Goal: Task Accomplishment & Management: Manage account settings

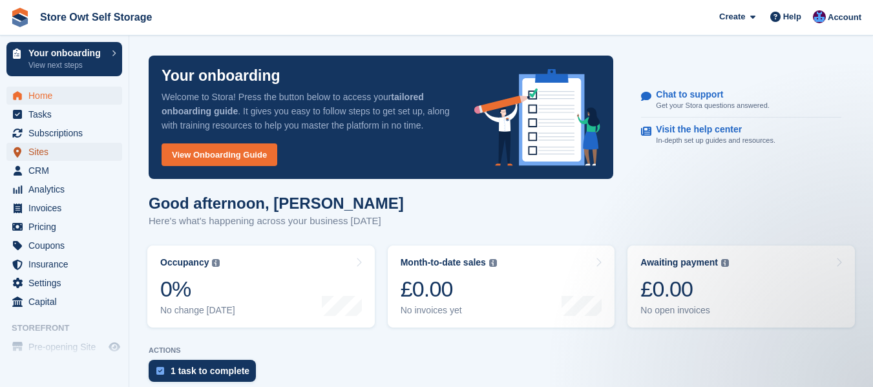
click at [42, 148] on span "Sites" at bounding box center [67, 152] width 78 height 18
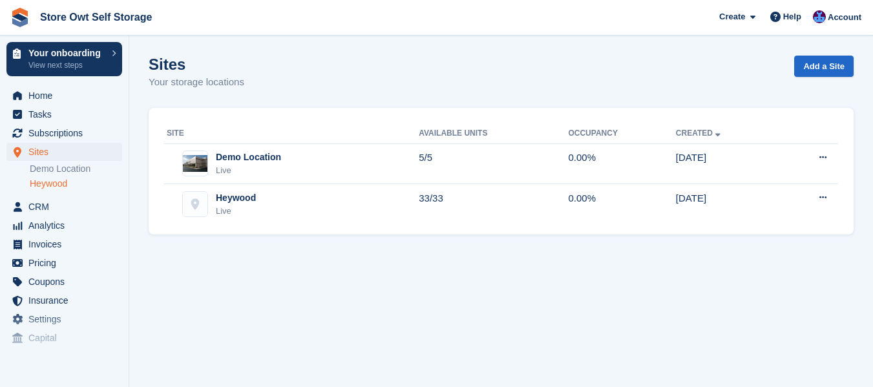
click at [67, 187] on link "Heywood" at bounding box center [76, 184] width 92 height 12
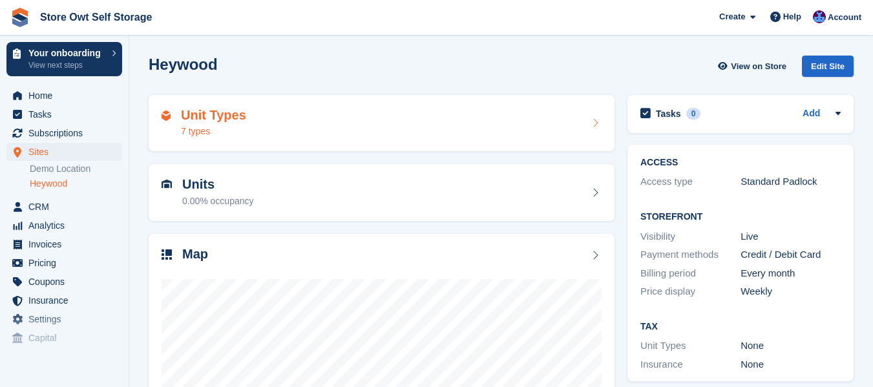
click at [234, 126] on div "7 types" at bounding box center [213, 132] width 65 height 14
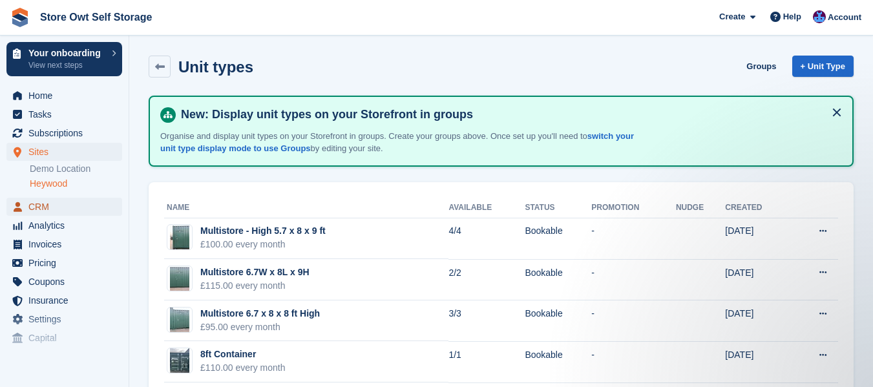
click at [45, 205] on span "CRM" at bounding box center [67, 207] width 78 height 18
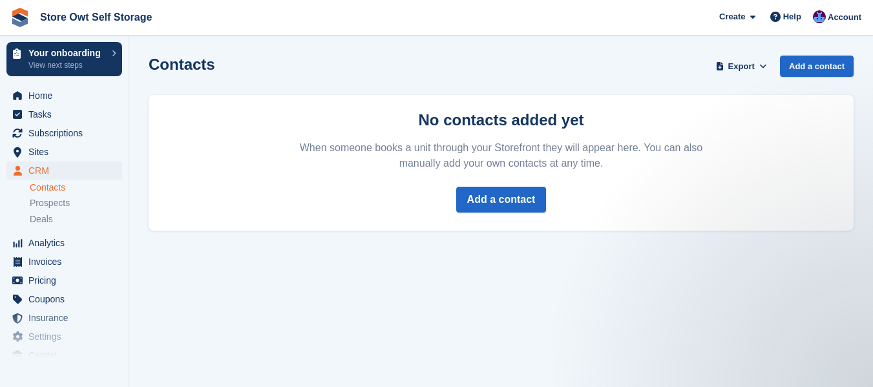
click at [61, 191] on link "Contacts" at bounding box center [76, 188] width 92 height 12
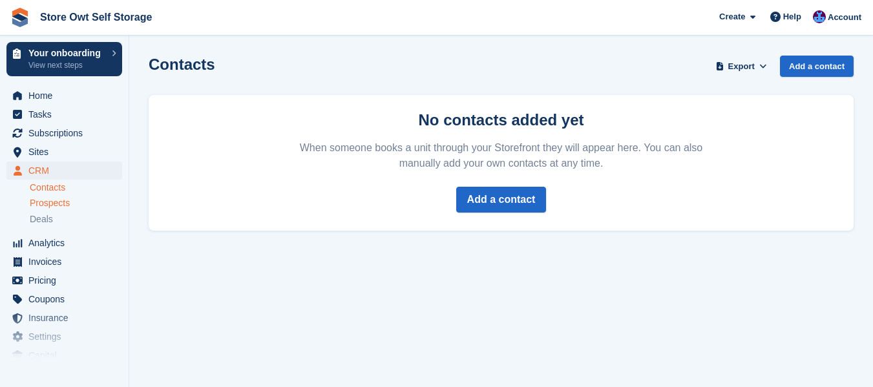
click at [67, 203] on span "Prospects" at bounding box center [50, 203] width 40 height 12
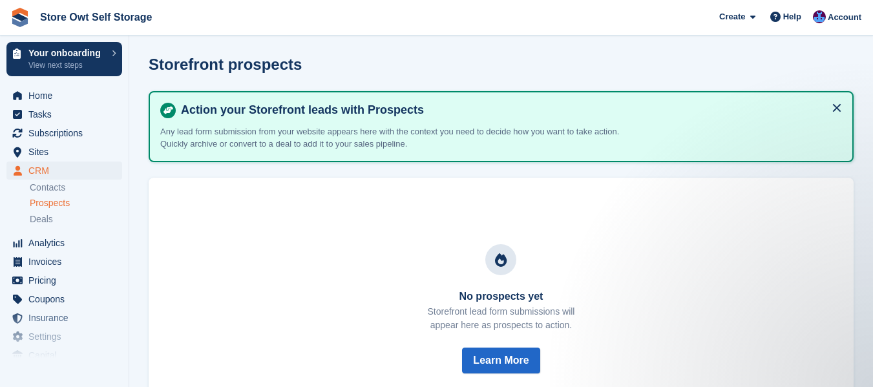
click at [45, 226] on li "Deals" at bounding box center [79, 219] width 99 height 15
click at [43, 221] on span "Deals" at bounding box center [41, 219] width 23 height 12
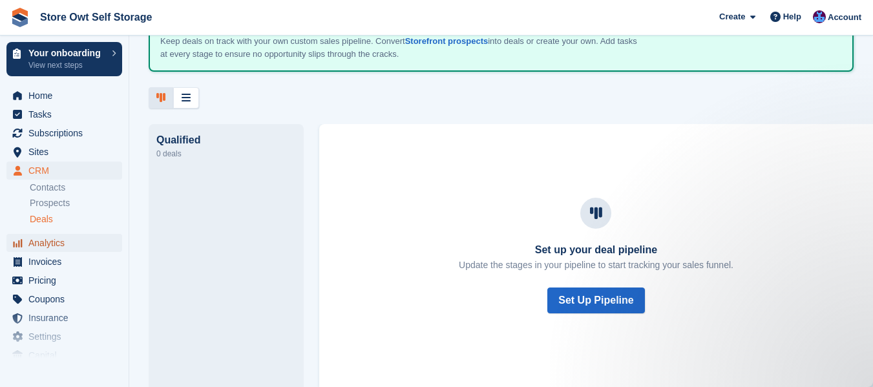
click at [29, 238] on span "Analytics" at bounding box center [67, 243] width 78 height 18
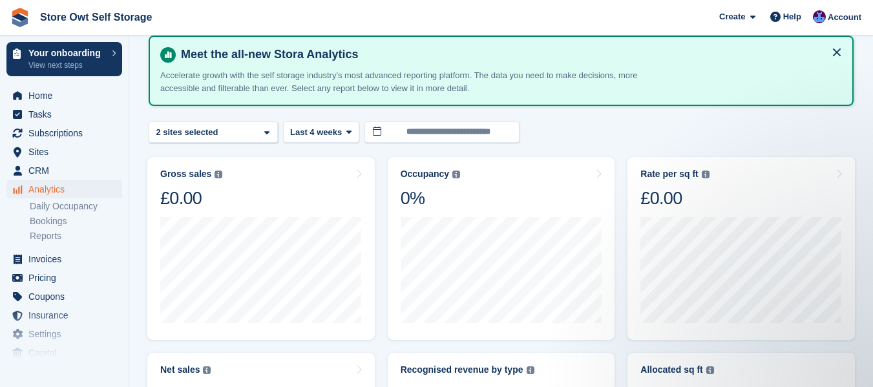
scroll to position [58, 0]
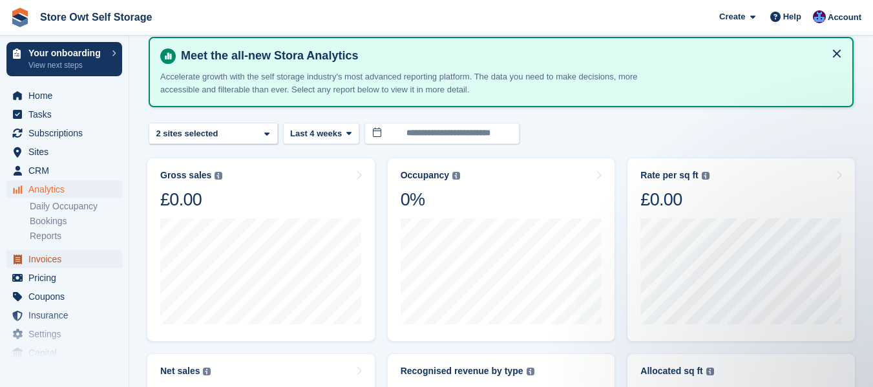
click at [55, 256] on span "Invoices" at bounding box center [67, 259] width 78 height 18
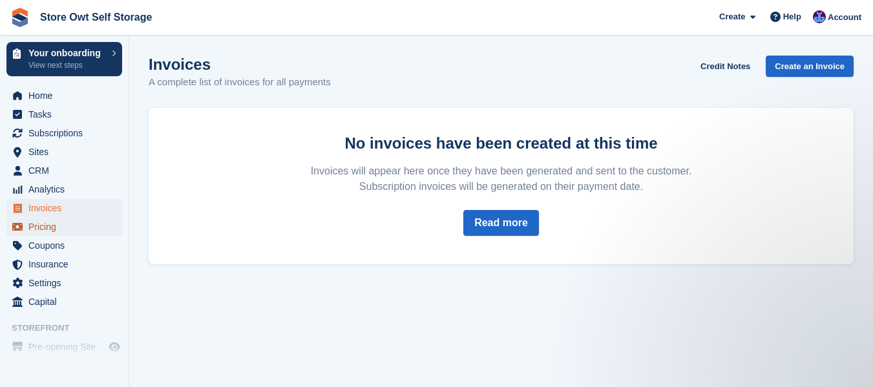
click at [57, 224] on span "Pricing" at bounding box center [67, 227] width 78 height 18
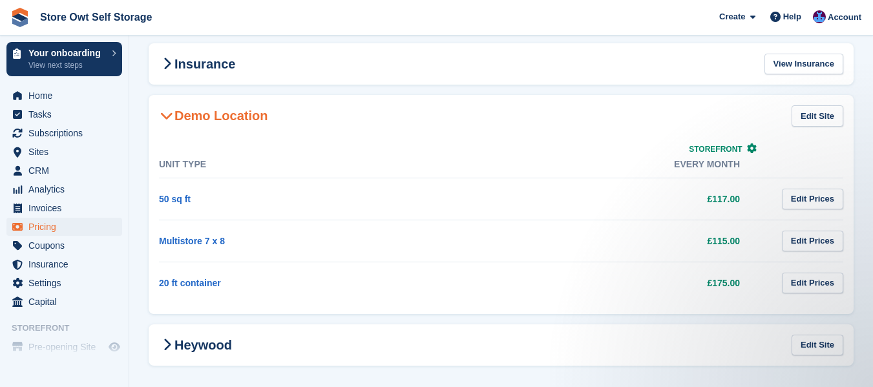
click at [317, 202] on td "50 sq ft" at bounding box center [311, 199] width 304 height 42
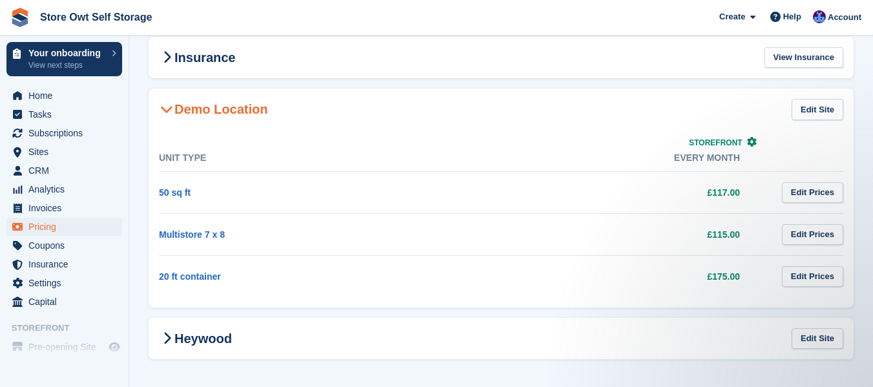
scroll to position [73, 0]
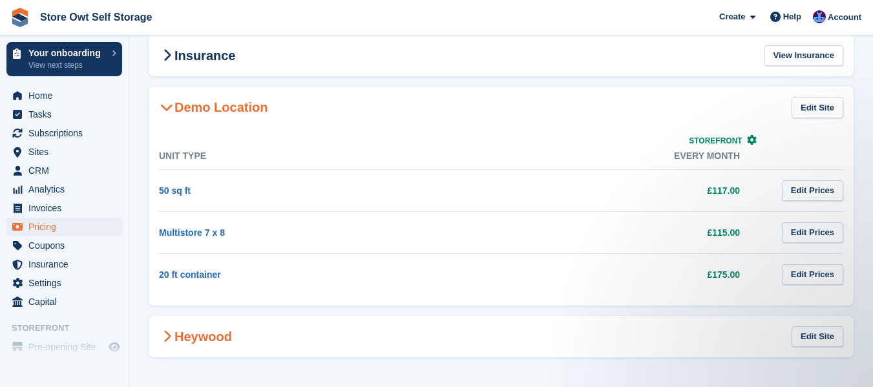
click at [220, 330] on h2 "Heywood" at bounding box center [195, 337] width 73 height 16
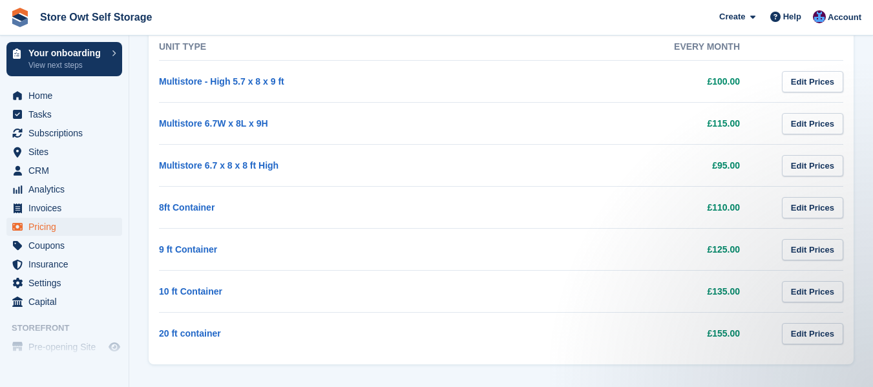
scroll to position [418, 0]
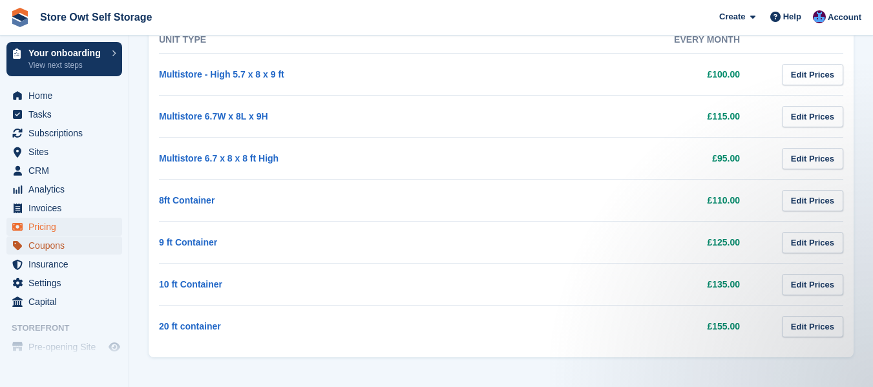
click at [57, 244] on span "Coupons" at bounding box center [67, 245] width 78 height 18
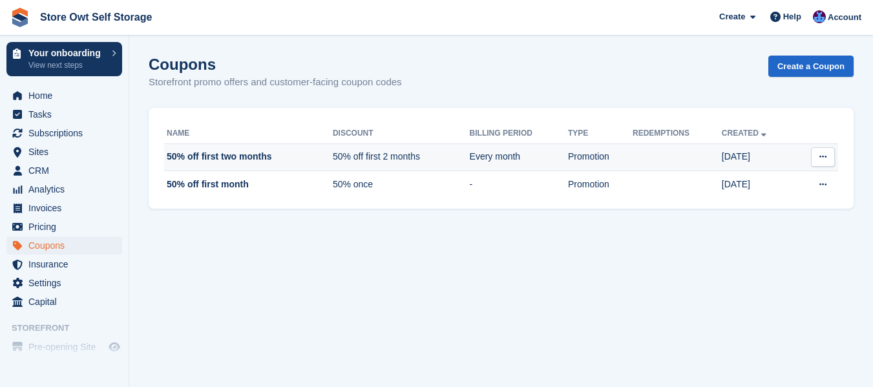
click at [224, 153] on td "50% off first two months" at bounding box center [248, 157] width 169 height 28
click at [831, 157] on button at bounding box center [823, 156] width 24 height 19
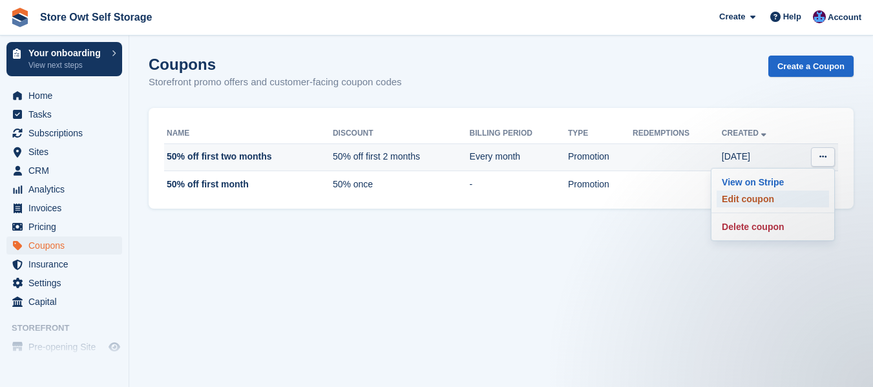
click at [780, 202] on p "Edit coupon" at bounding box center [772, 199] width 112 height 17
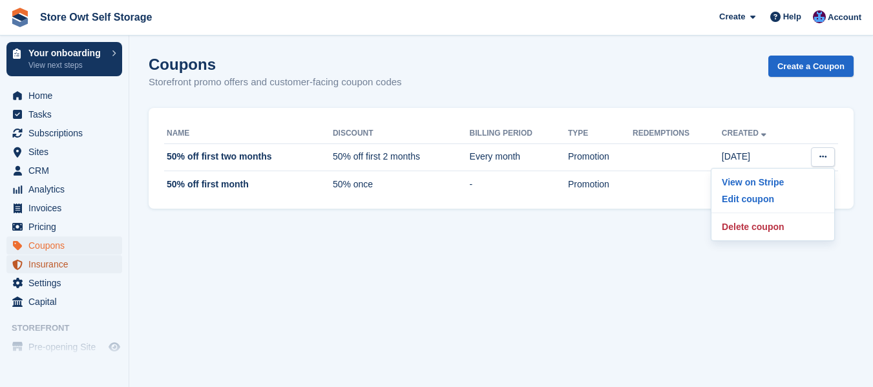
click at [50, 260] on span "Insurance" at bounding box center [67, 264] width 78 height 18
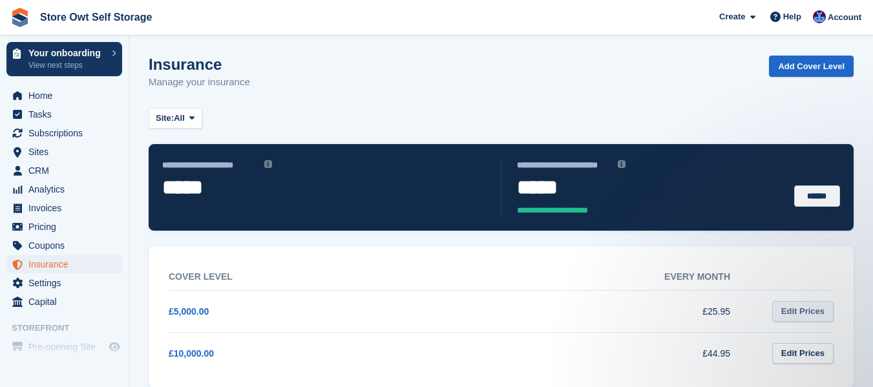
scroll to position [20, 0]
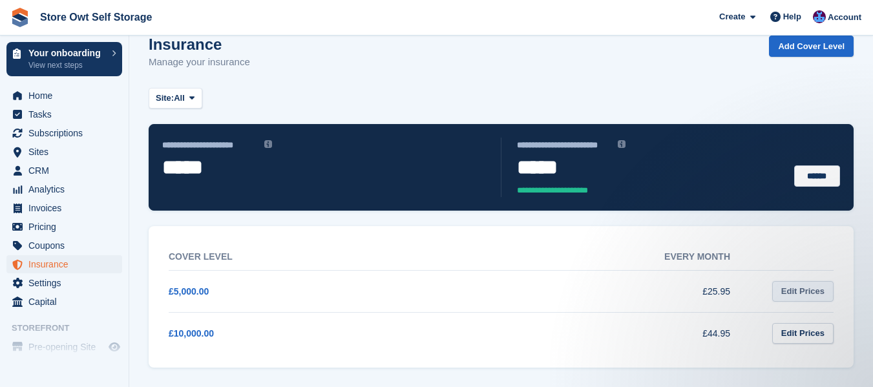
click at [808, 287] on link "Edit Prices" at bounding box center [802, 291] width 61 height 21
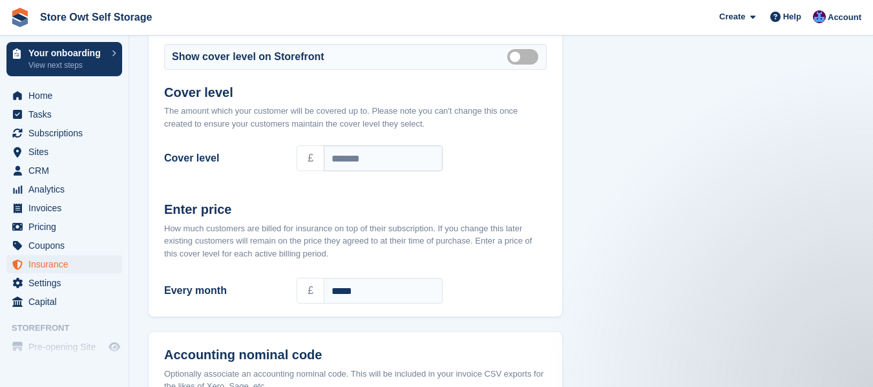
scroll to position [81, 0]
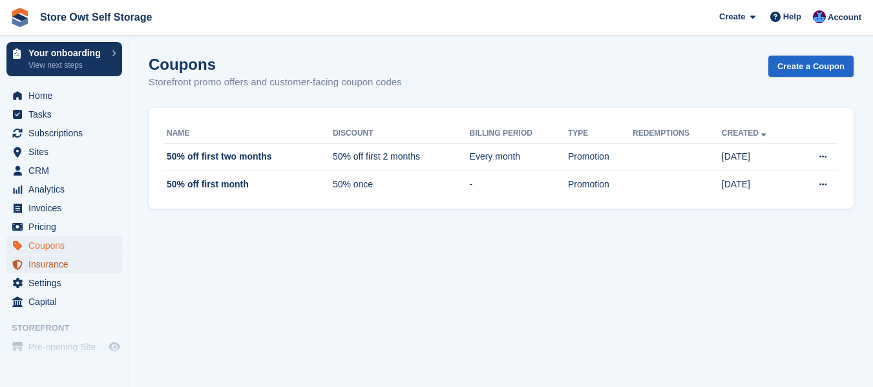
click at [65, 262] on span "Insurance" at bounding box center [67, 264] width 78 height 18
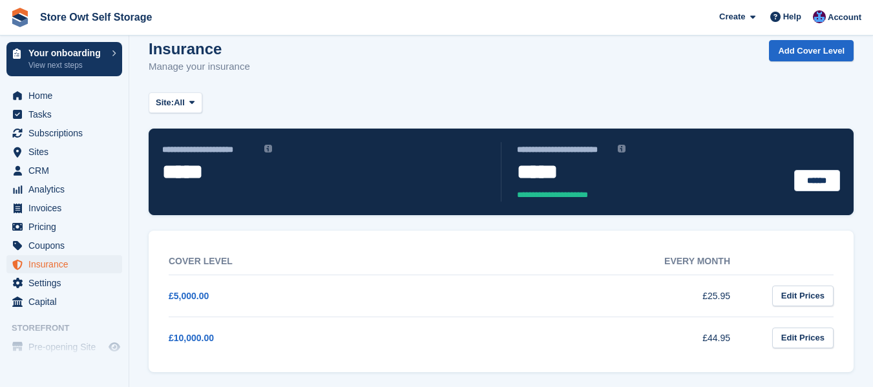
scroll to position [20, 0]
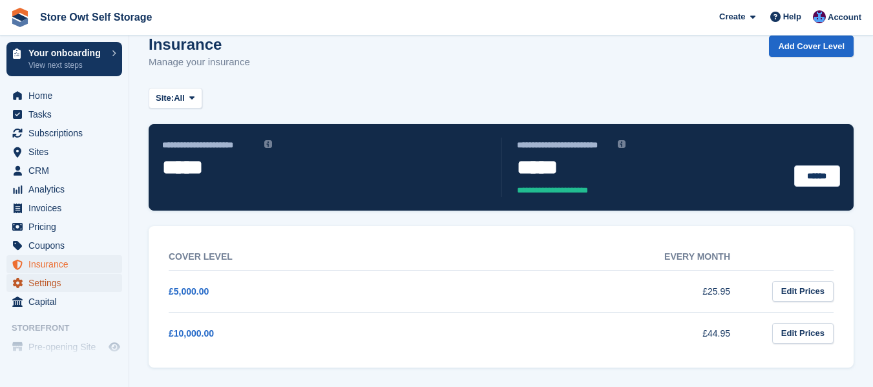
click at [38, 278] on span "Settings" at bounding box center [67, 283] width 78 height 18
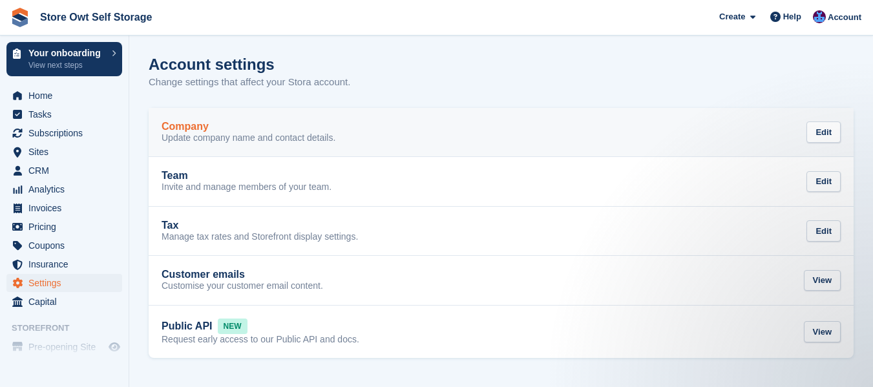
click at [238, 137] on p "Update company name and contact details." at bounding box center [248, 138] width 174 height 12
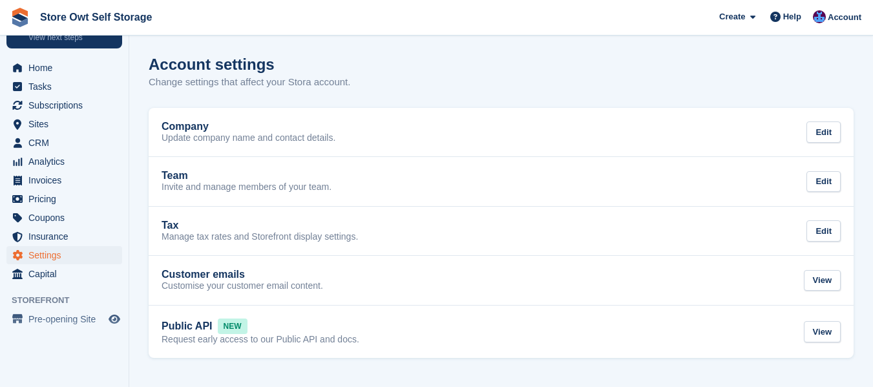
scroll to position [40, 0]
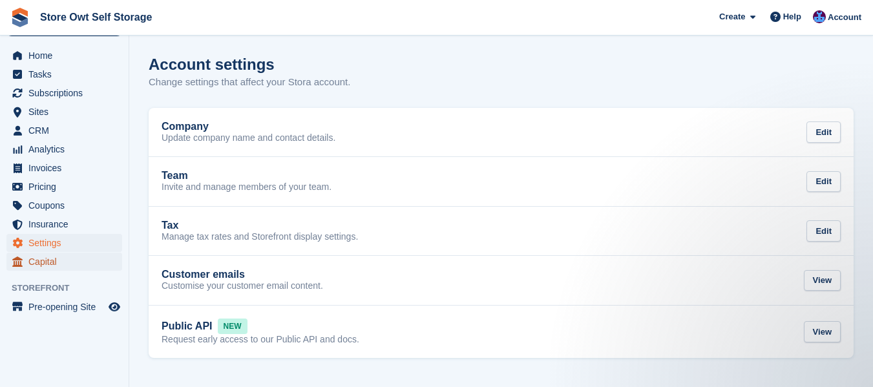
click at [37, 264] on span "Capital" at bounding box center [67, 262] width 78 height 18
click at [50, 307] on span "Pre-opening Site" at bounding box center [67, 307] width 78 height 18
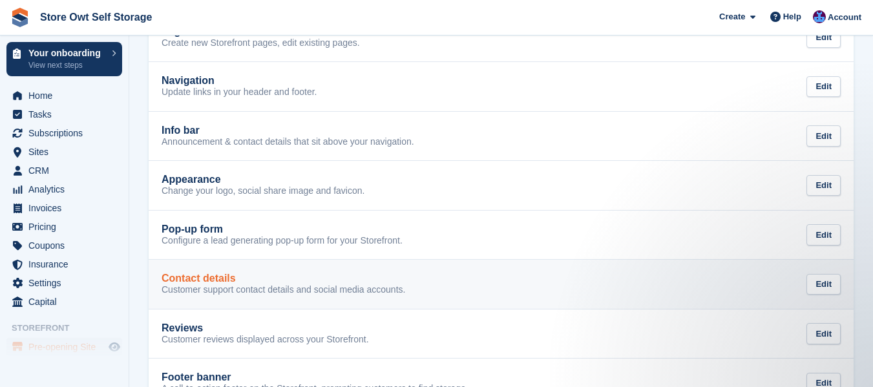
scroll to position [65, 0]
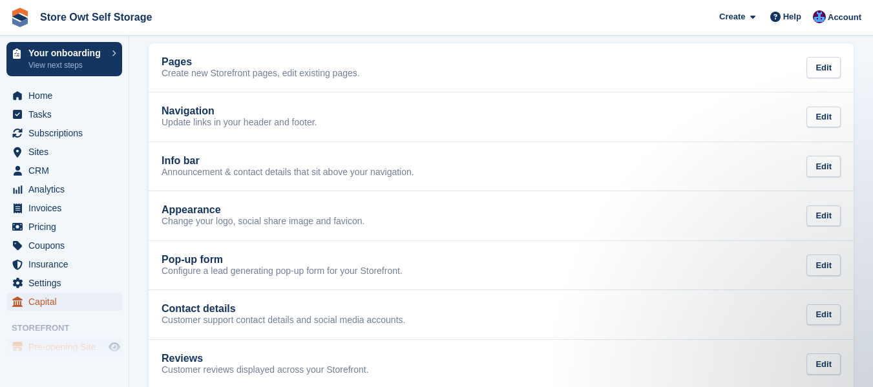
click at [34, 306] on span "Capital" at bounding box center [67, 302] width 78 height 18
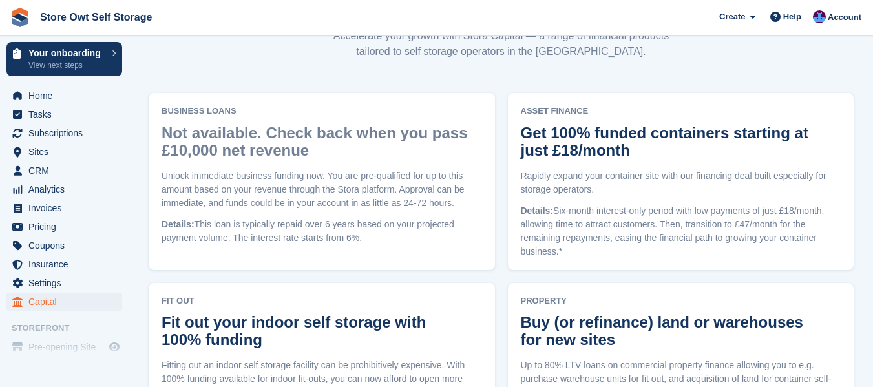
scroll to position [194, 0]
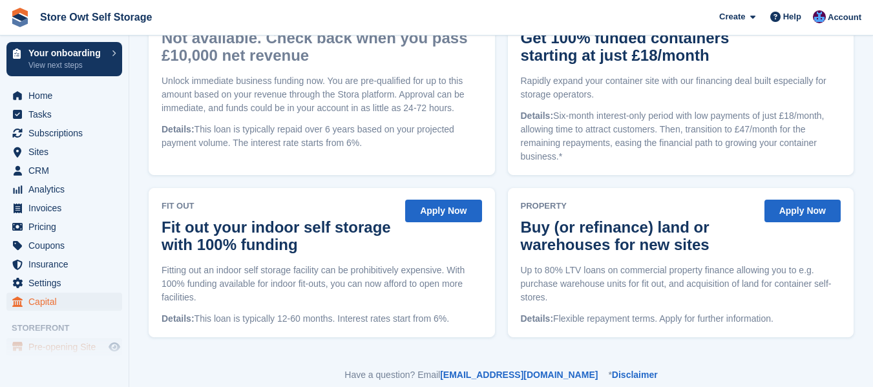
click at [54, 340] on span "Pre-opening Site" at bounding box center [67, 347] width 78 height 18
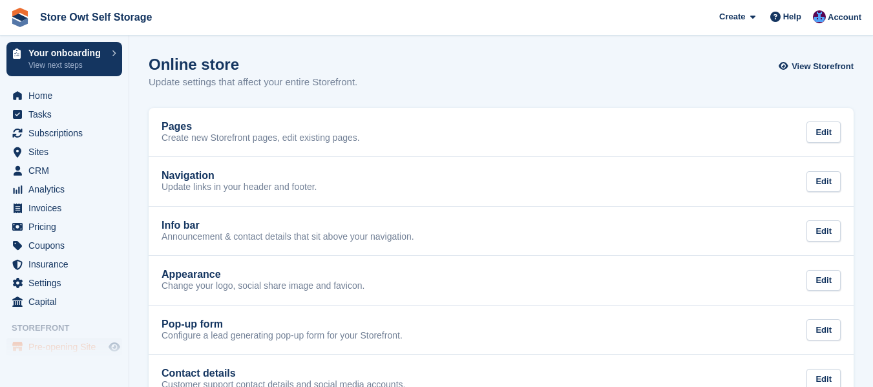
click at [42, 326] on span "Storefront" at bounding box center [70, 328] width 117 height 13
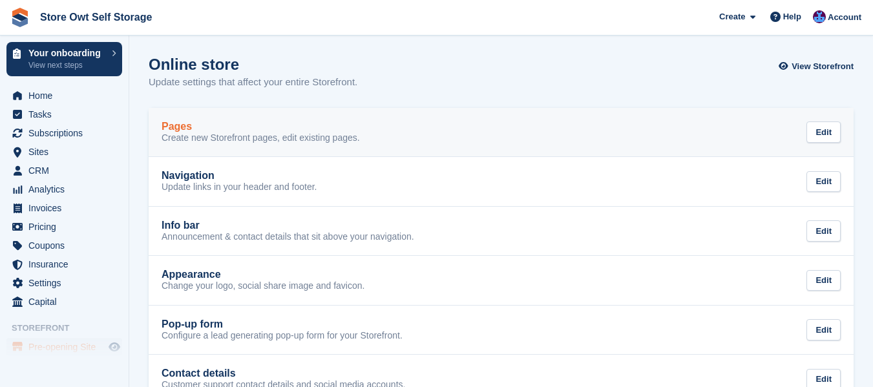
click at [300, 134] on p "Create new Storefront pages, edit existing pages." at bounding box center [260, 138] width 198 height 12
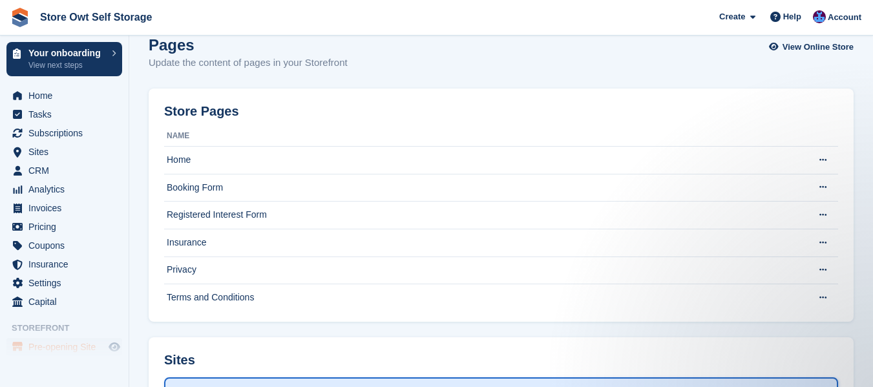
scroll to position [213, 0]
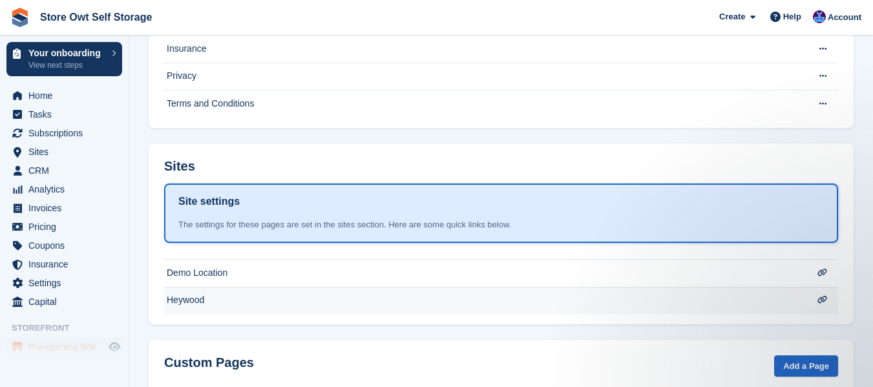
click at [288, 291] on td "Heywood" at bounding box center [484, 300] width 640 height 27
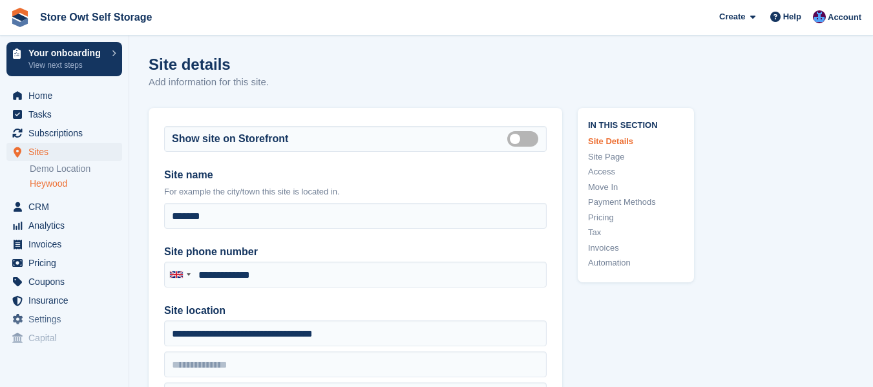
type input "**********"
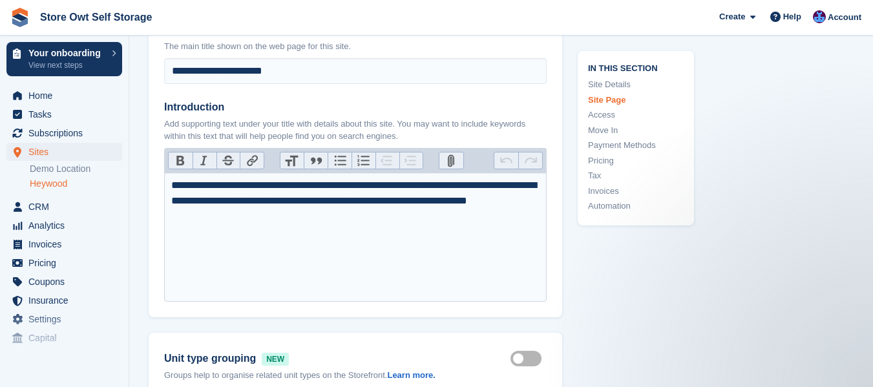
scroll to position [581, 0]
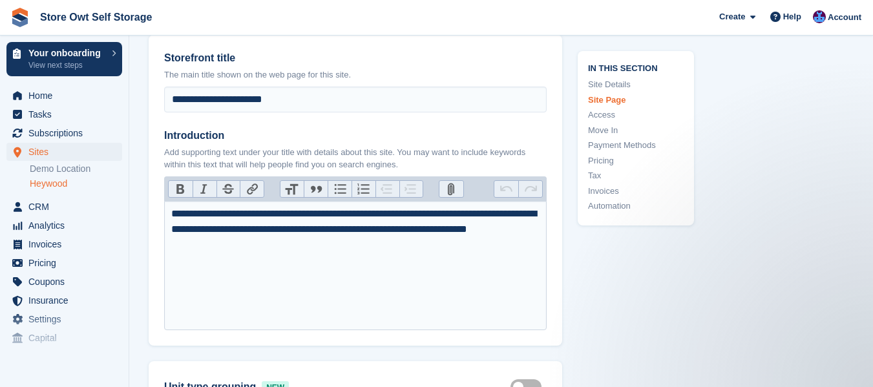
click at [282, 247] on div "**********" at bounding box center [355, 229] width 369 height 47
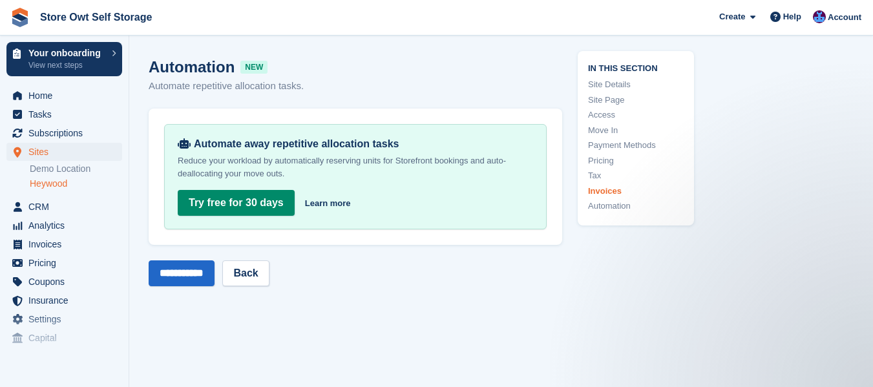
scroll to position [4607, 0]
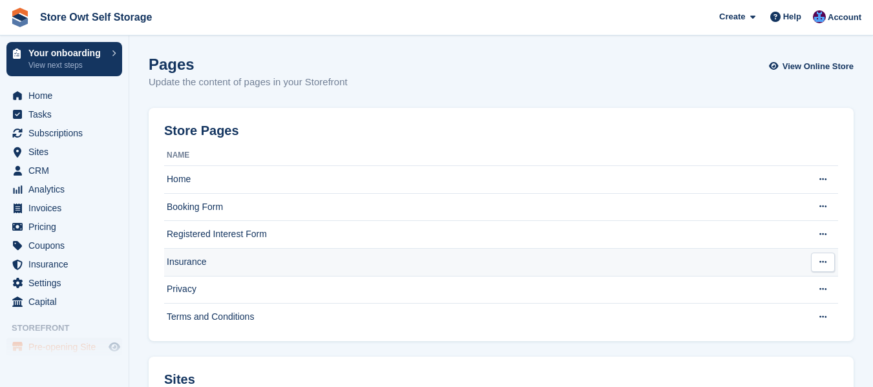
scroll to position [213, 0]
